Goal: Task Accomplishment & Management: Manage account settings

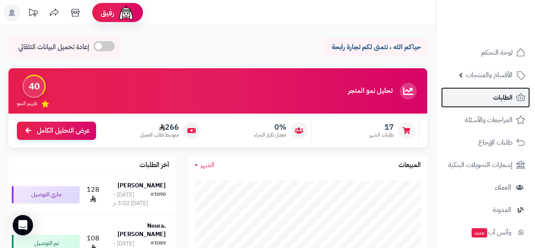
click at [504, 96] on span "الطلبات" at bounding box center [502, 97] width 19 height 12
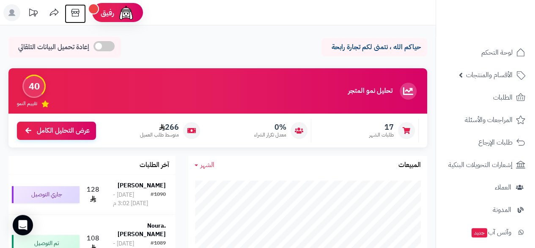
click at [72, 11] on icon at bounding box center [75, 12] width 17 height 17
